Goal: Transaction & Acquisition: Purchase product/service

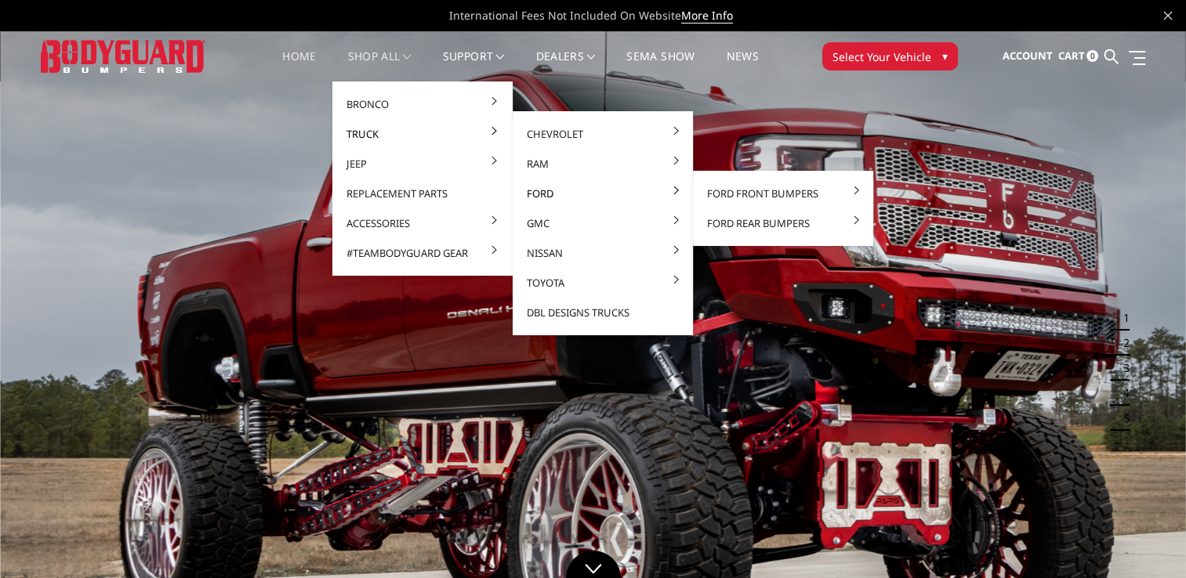
click at [536, 190] on link "Ford" at bounding box center [603, 194] width 168 height 30
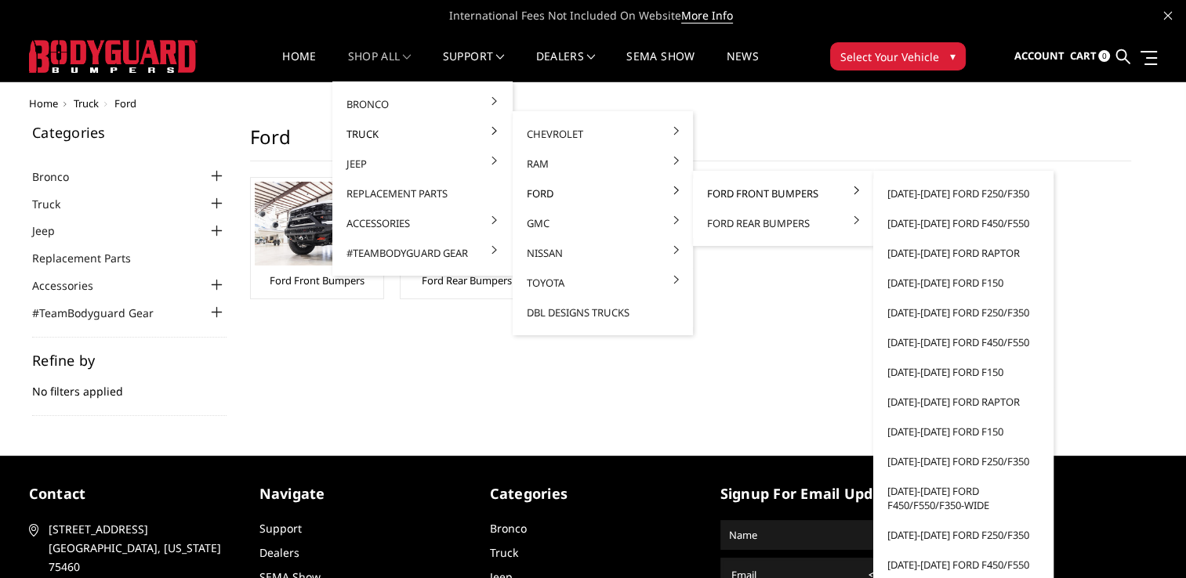
click at [756, 187] on link "Ford Front Bumpers" at bounding box center [783, 194] width 168 height 30
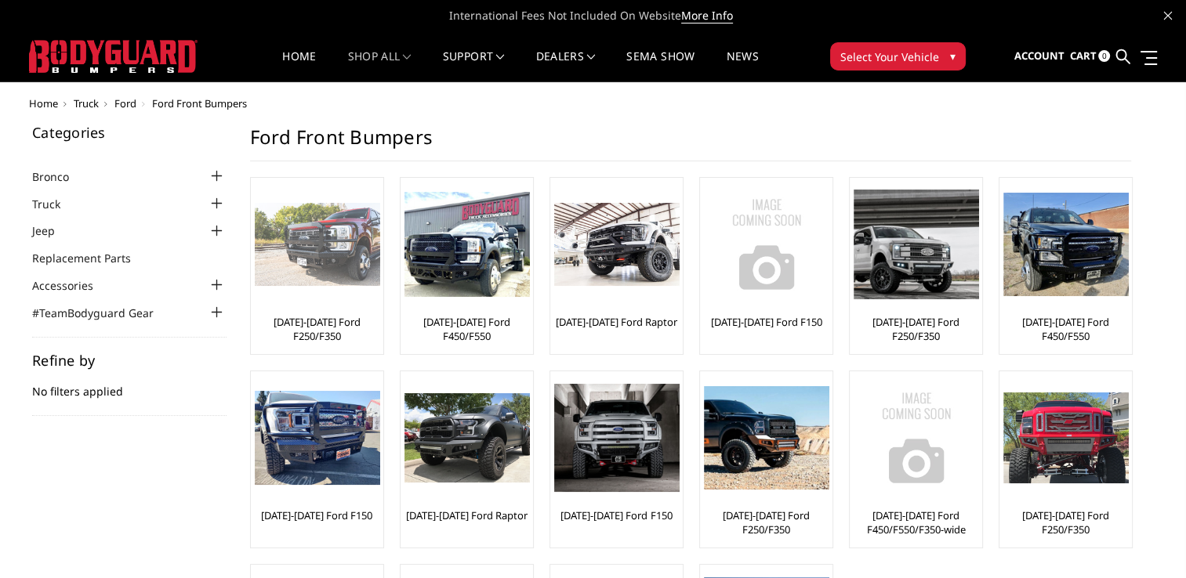
click at [321, 317] on link "[DATE]-[DATE] Ford F250/F350" at bounding box center [317, 329] width 125 height 28
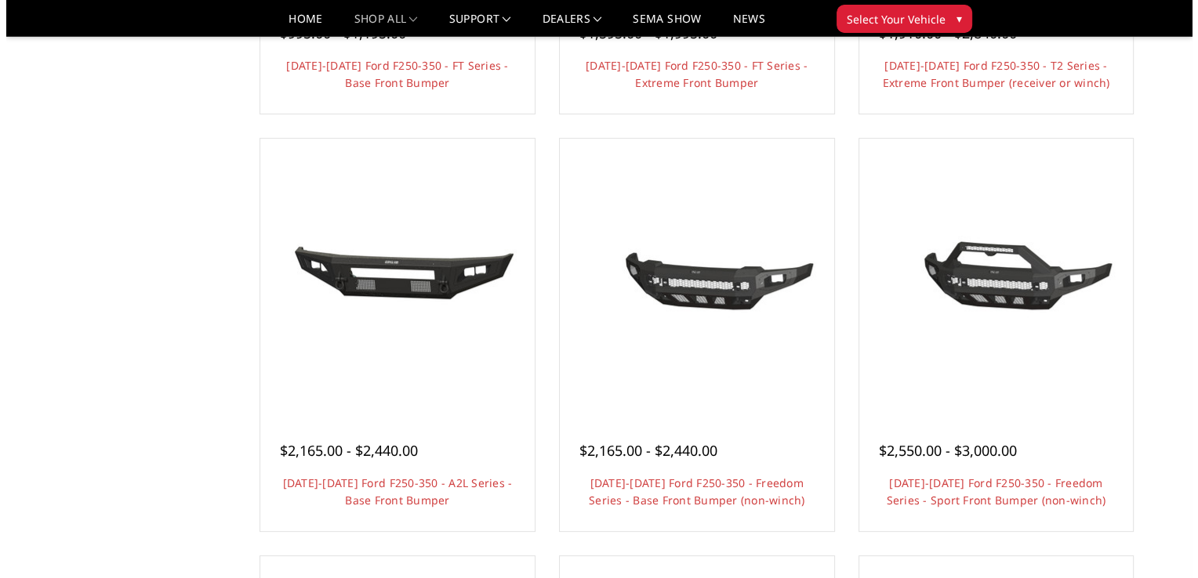
scroll to position [470, 0]
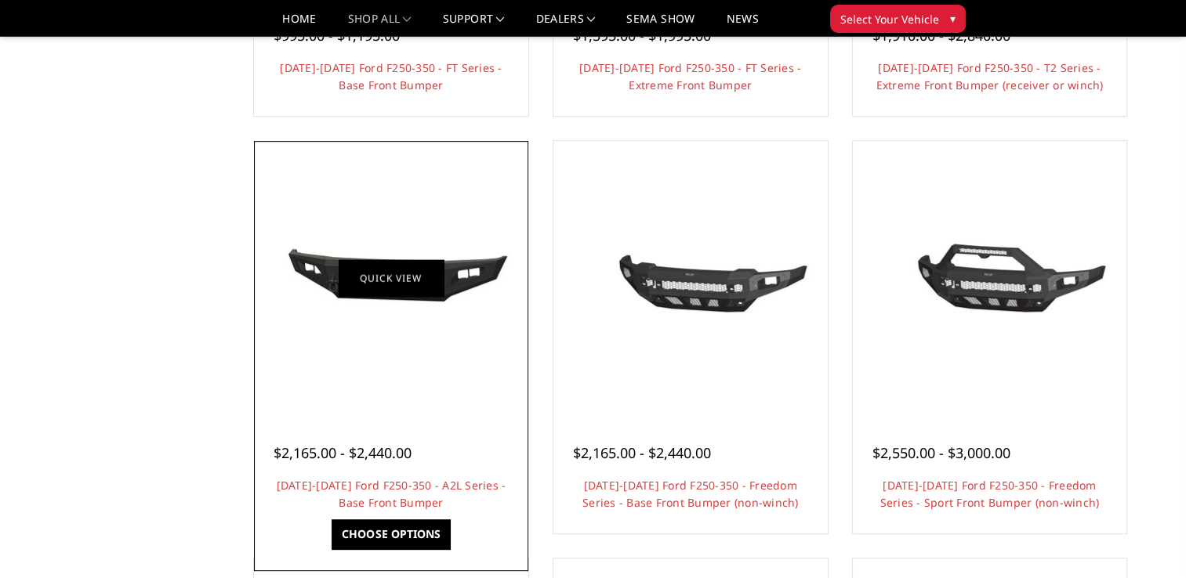
click at [378, 289] on link "Quick view" at bounding box center [391, 277] width 105 height 37
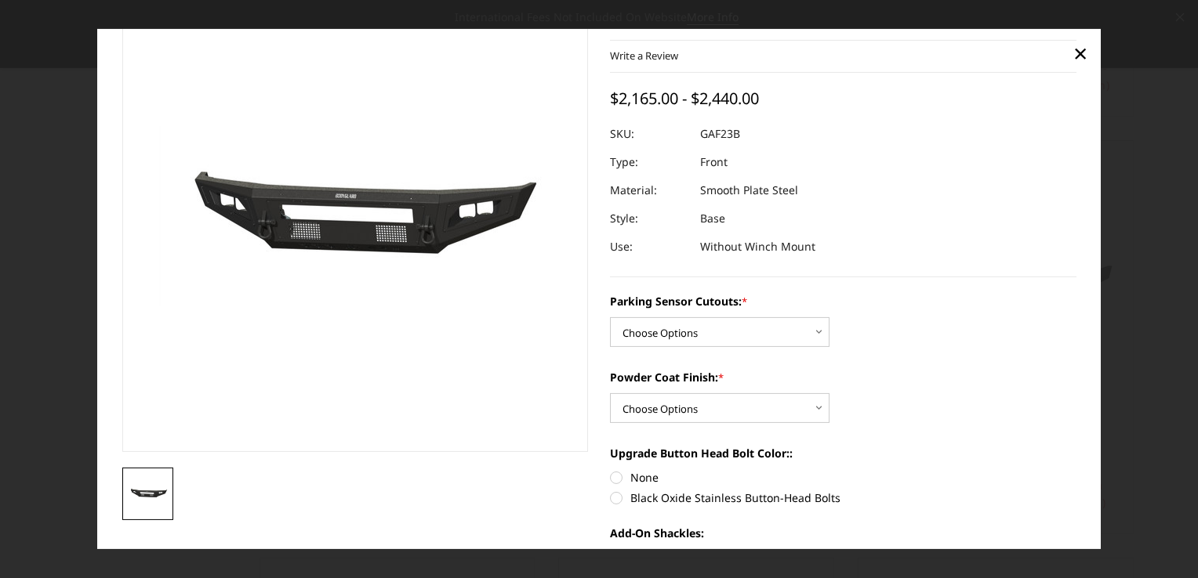
scroll to position [0, 0]
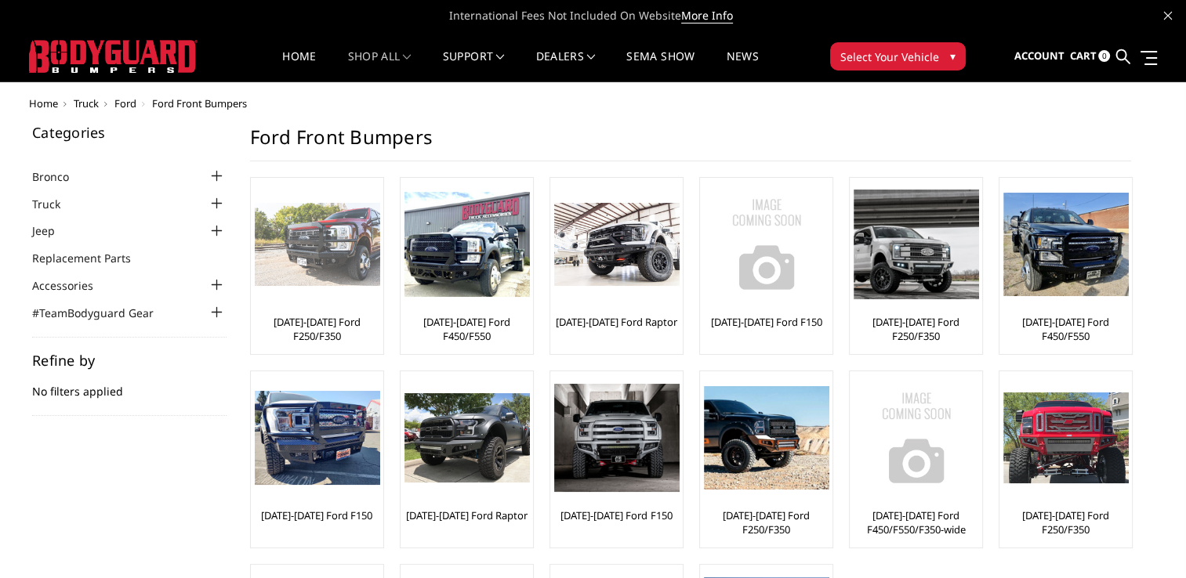
click at [310, 319] on link "[DATE]-[DATE] Ford F250/F350" at bounding box center [317, 329] width 125 height 28
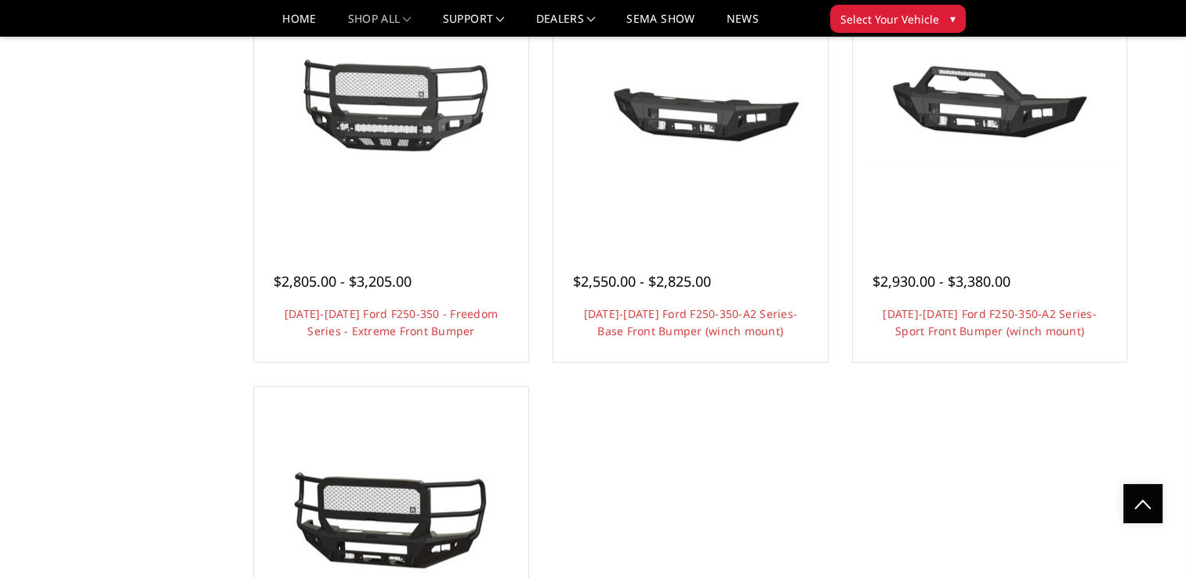
scroll to position [941, 0]
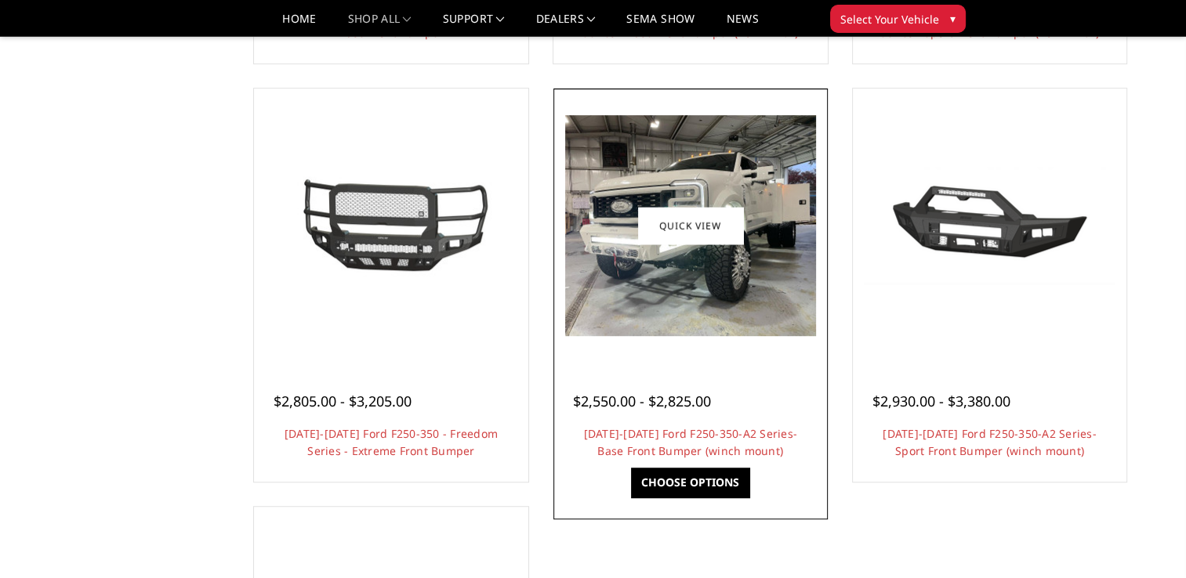
click at [618, 245] on img at bounding box center [690, 225] width 251 height 221
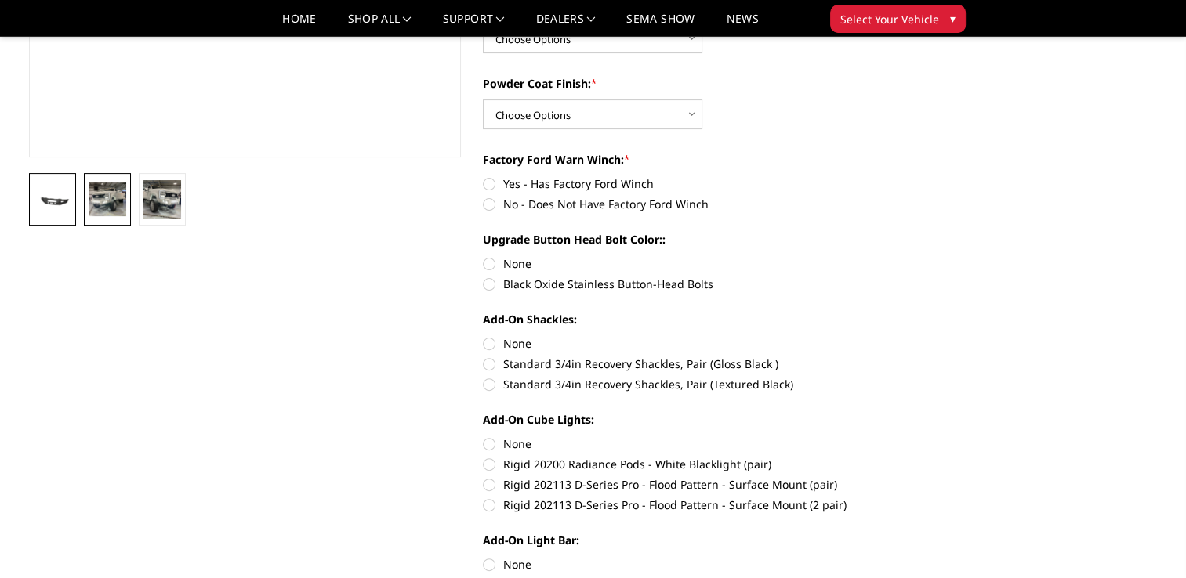
click at [122, 190] on img at bounding box center [108, 199] width 38 height 33
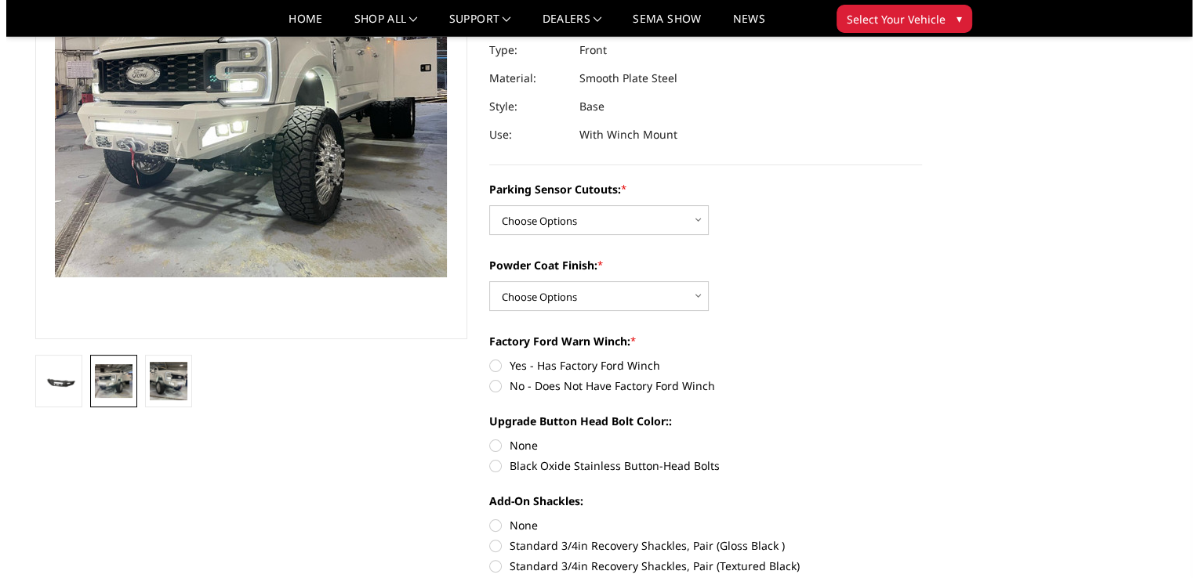
scroll to position [75, 0]
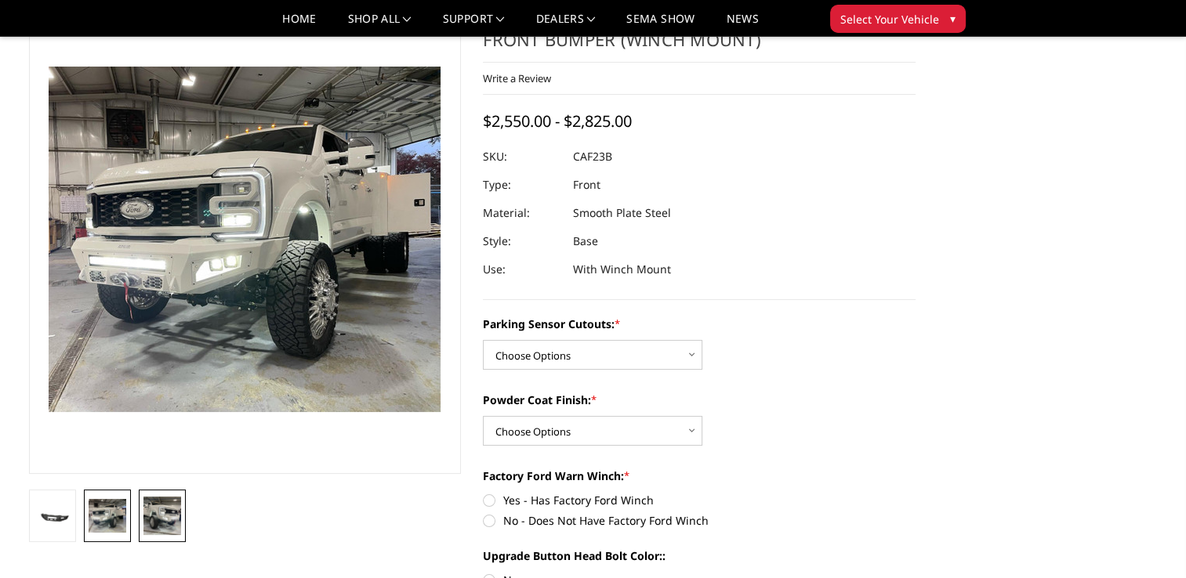
click at [160, 510] on img at bounding box center [162, 516] width 38 height 38
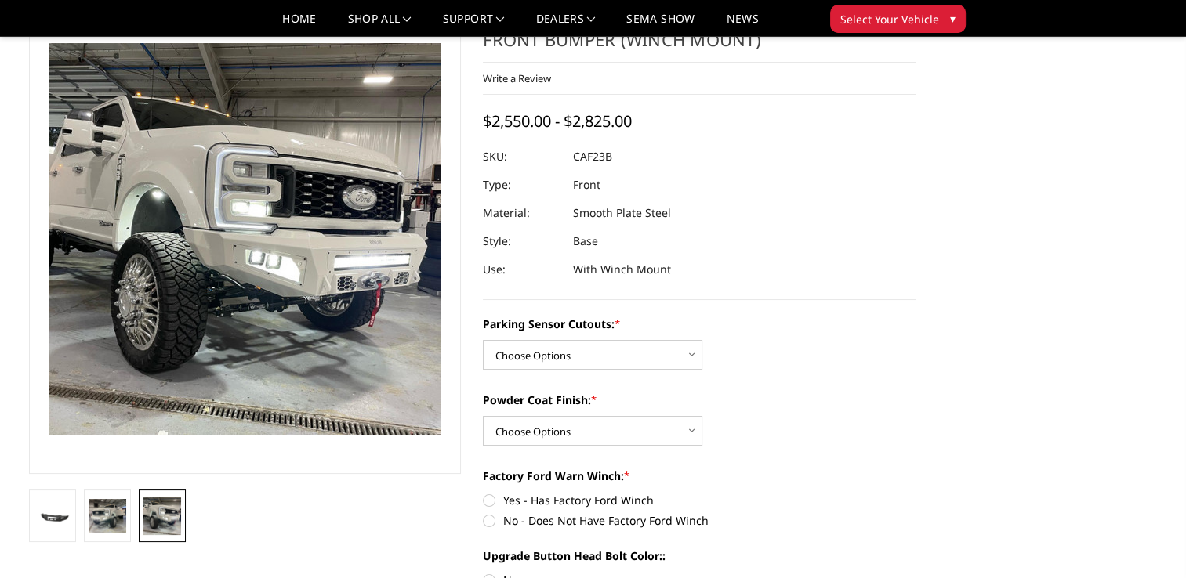
click at [346, 264] on img at bounding box center [112, 210] width 1003 height 1002
